Goal: Information Seeking & Learning: Learn about a topic

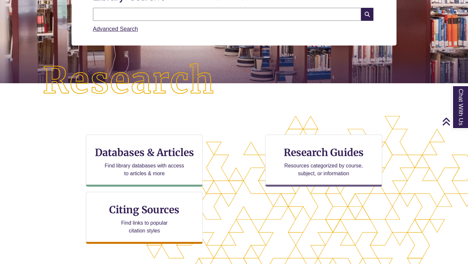
scroll to position [105, 0]
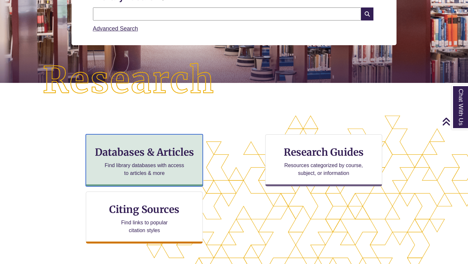
click at [176, 146] on h3 "Databases & Articles" at bounding box center [144, 152] width 106 height 12
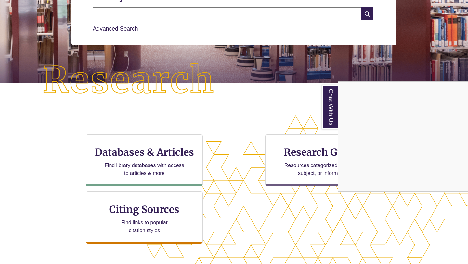
click at [271, 12] on div "Chat With Us" at bounding box center [234, 132] width 468 height 264
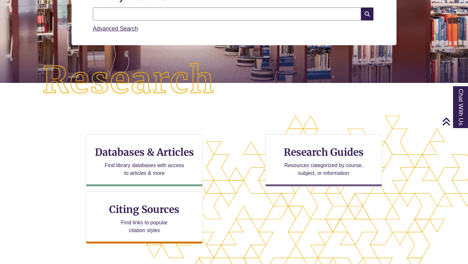
click at [271, 12] on input "text" at bounding box center [227, 13] width 268 height 13
type input "*"
type input "**********"
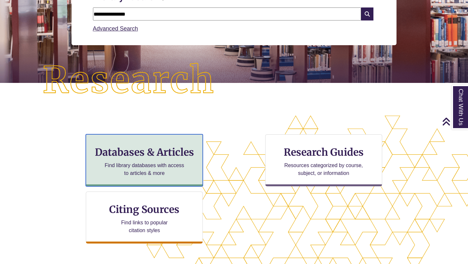
click at [176, 158] on h3 "Databases & Articles" at bounding box center [144, 152] width 106 height 12
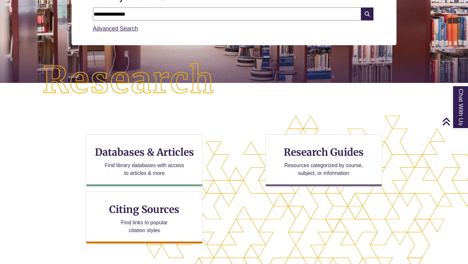
click at [212, 9] on input "**********" at bounding box center [227, 13] width 268 height 13
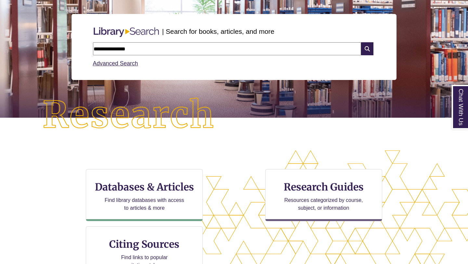
drag, startPoint x: 209, startPoint y: 45, endPoint x: 190, endPoint y: 46, distance: 18.9
click at [190, 46] on input "**********" at bounding box center [227, 48] width 268 height 13
paste input "**********"
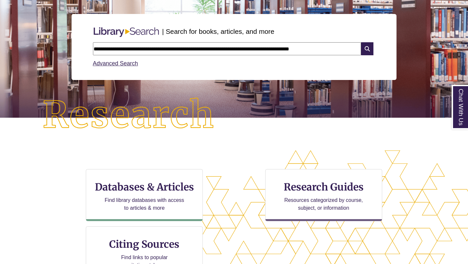
type input "**********"
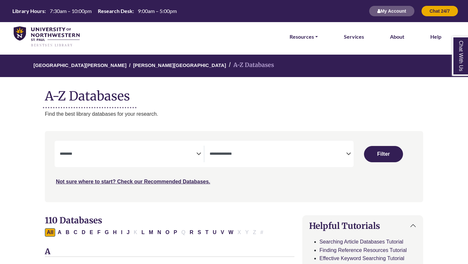
select select "Database Subject Filter"
select select "Database Types Filter"
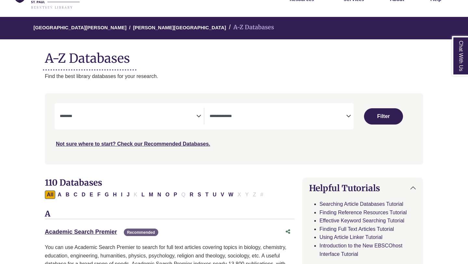
scroll to position [47, 0]
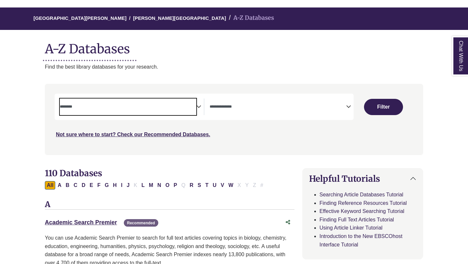
click at [178, 110] on span "Search filters" at bounding box center [128, 106] width 136 height 17
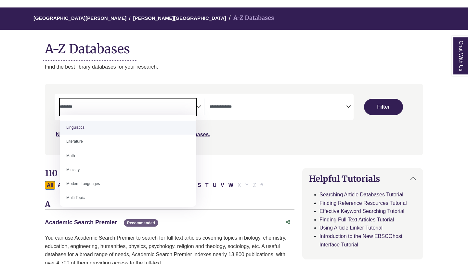
scroll to position [368, 0]
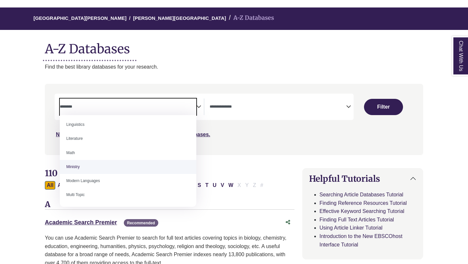
click at [289, 137] on div "Not sure where to start? Check our Recommended Databases." at bounding box center [189, 132] width 269 height 14
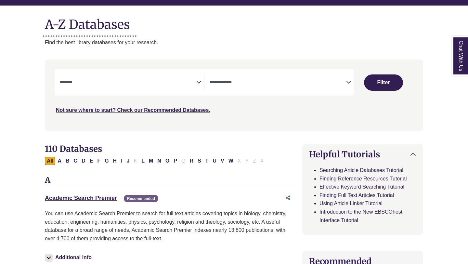
scroll to position [86, 0]
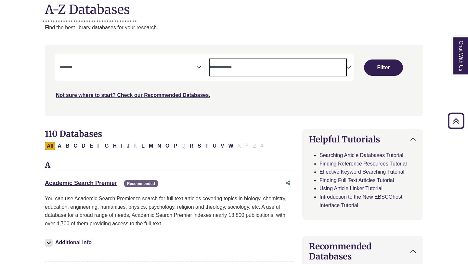
click at [343, 62] on span "Search filters" at bounding box center [278, 67] width 136 height 17
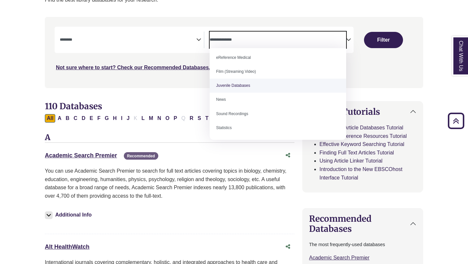
scroll to position [125, 0]
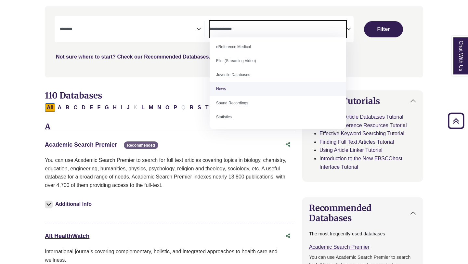
click at [373, 72] on div "Search filters" at bounding box center [234, 42] width 370 height 66
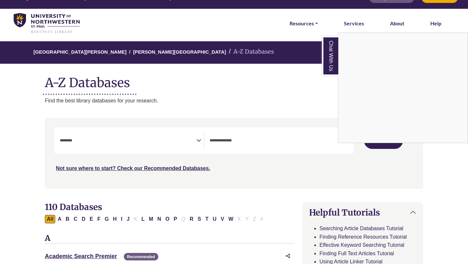
scroll to position [0, 0]
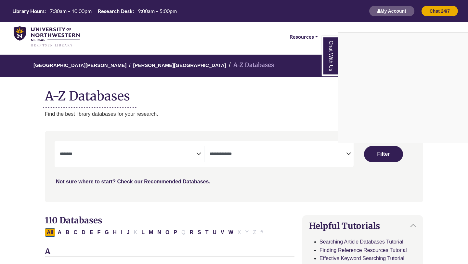
click at [380, 154] on div "Chat With Us" at bounding box center [234, 132] width 468 height 264
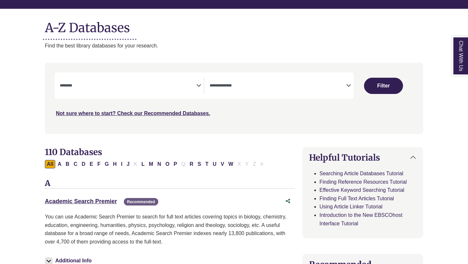
scroll to position [104, 0]
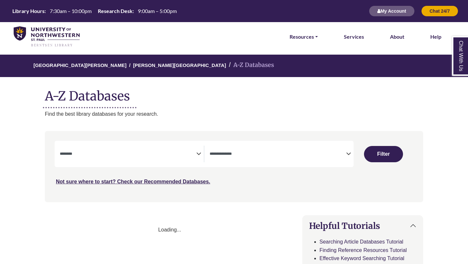
select select "Database Subject Filter"
select select "Database Types Filter"
select select "Database Subject Filter"
select select "Database Types Filter"
click at [287, 165] on div "**********" at bounding box center [204, 154] width 299 height 26
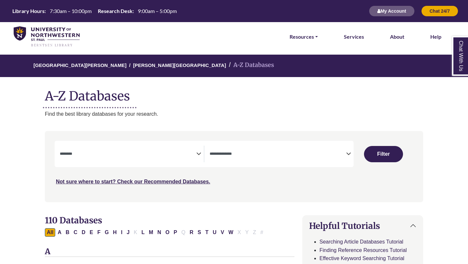
click at [345, 156] on textarea "Search" at bounding box center [278, 154] width 136 height 5
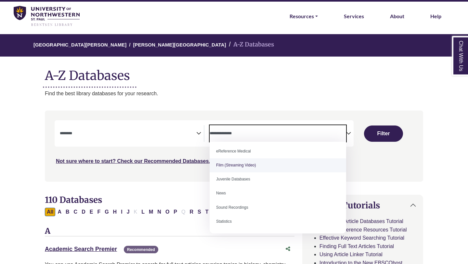
scroll to position [25, 0]
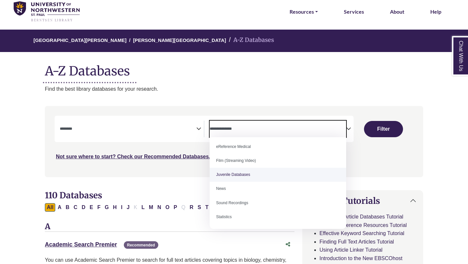
click at [382, 165] on div "Search filters" at bounding box center [234, 142] width 370 height 66
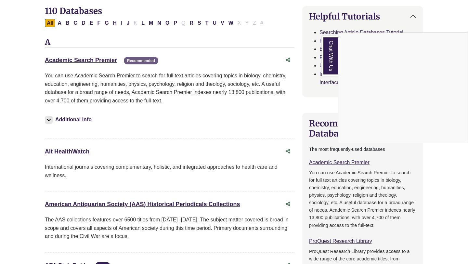
scroll to position [208, 0]
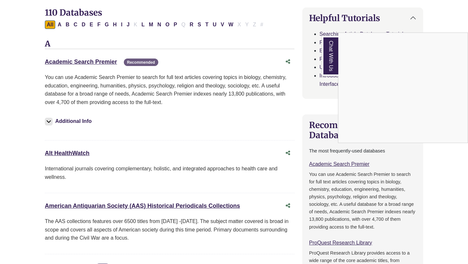
click at [105, 61] on div "Chat With Us" at bounding box center [234, 132] width 468 height 264
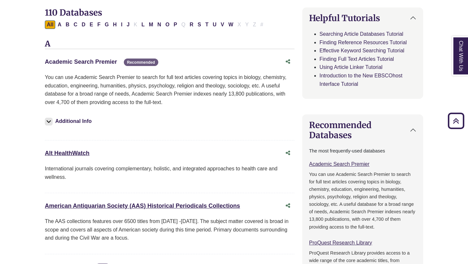
click at [108, 60] on link "Academic Search Premier This link opens in a new window" at bounding box center [81, 61] width 72 height 6
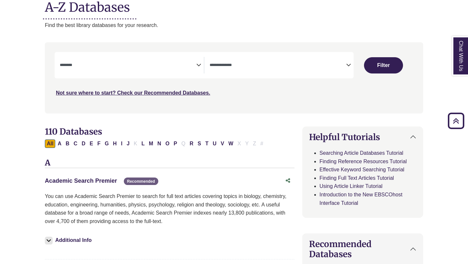
scroll to position [0, 0]
